Goal: Transaction & Acquisition: Purchase product/service

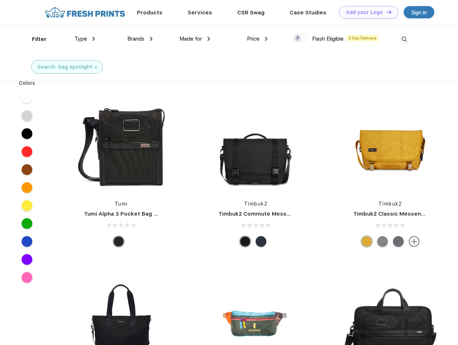
click at [366, 12] on link "Add your Logo Design Tool" at bounding box center [368, 12] width 59 height 13
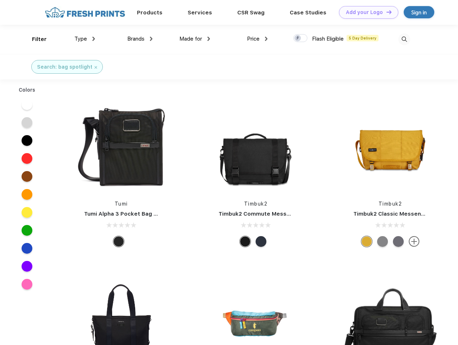
click at [0, 0] on div "Design Tool" at bounding box center [0, 0] width 0 height 0
click at [386, 12] on link "Add your Logo Design Tool" at bounding box center [368, 12] width 59 height 13
click at [34, 39] on div "Filter" at bounding box center [39, 39] width 15 height 8
click at [85, 39] on span "Type" at bounding box center [80, 39] width 13 height 6
click at [140, 39] on span "Brands" at bounding box center [135, 39] width 17 height 6
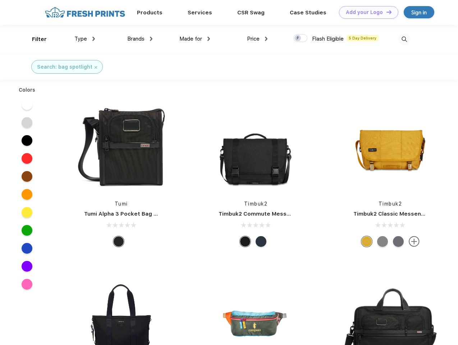
click at [195, 39] on span "Made for" at bounding box center [190, 39] width 23 height 6
click at [257, 39] on span "Price" at bounding box center [253, 39] width 13 height 6
click at [300, 38] on div at bounding box center [300, 38] width 14 height 8
click at [298, 38] on input "checkbox" at bounding box center [295, 36] width 5 height 5
click at [404, 39] on img at bounding box center [404, 39] width 12 height 12
